Goal: Register for event/course

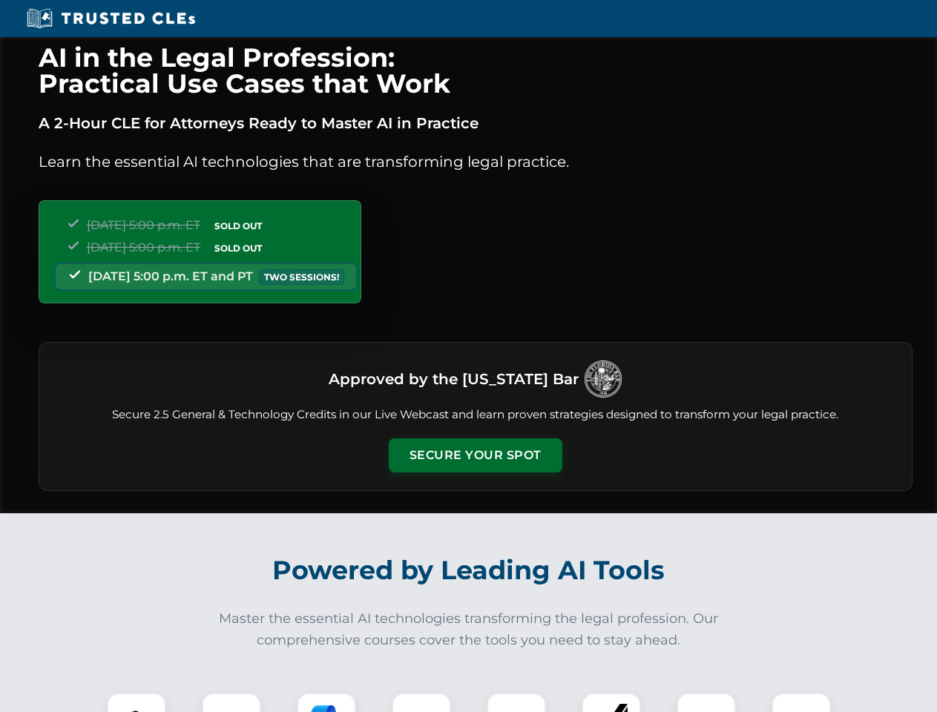
click at [475, 455] on button "Secure Your Spot" at bounding box center [476, 455] width 174 height 34
click at [136, 702] on img at bounding box center [136, 722] width 43 height 43
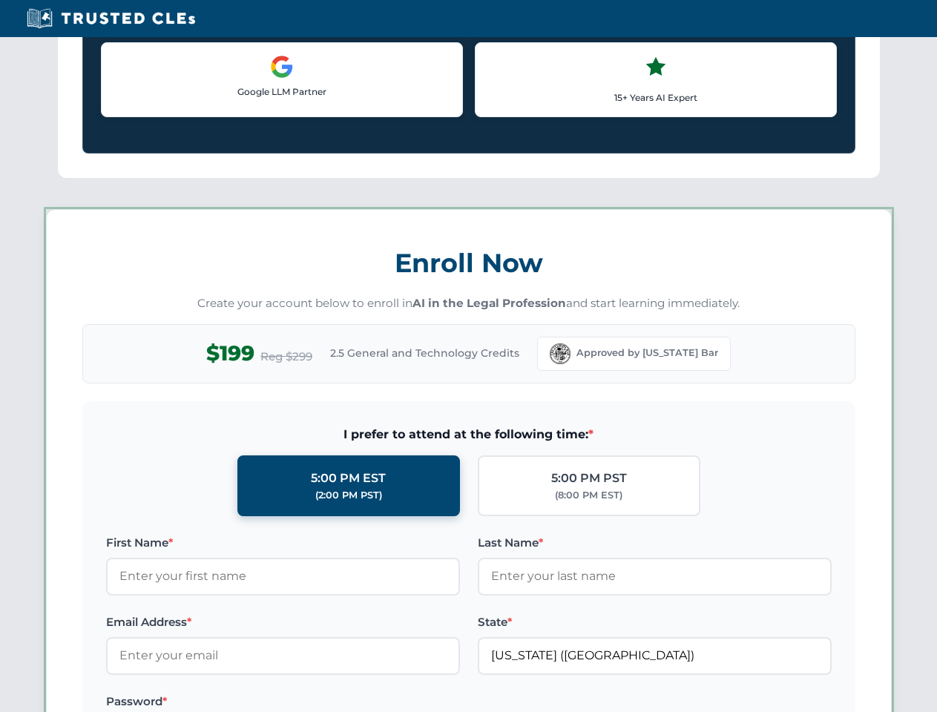
click at [326, 702] on label "Password *" at bounding box center [283, 702] width 354 height 18
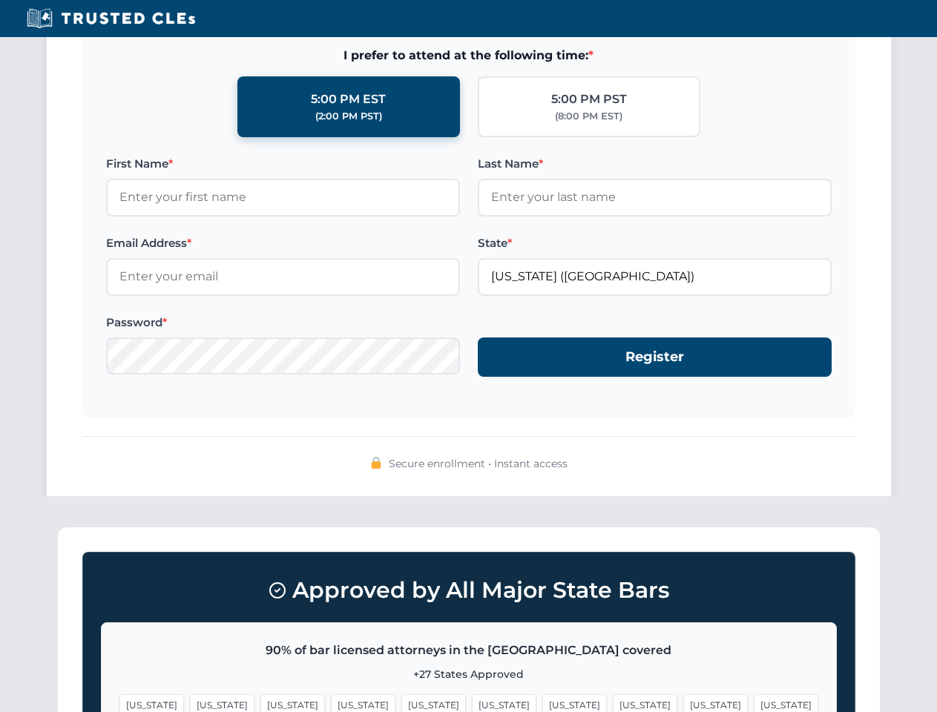
click at [683, 702] on span "[US_STATE]" at bounding box center [715, 705] width 65 height 22
